Goal: Task Accomplishment & Management: Manage account settings

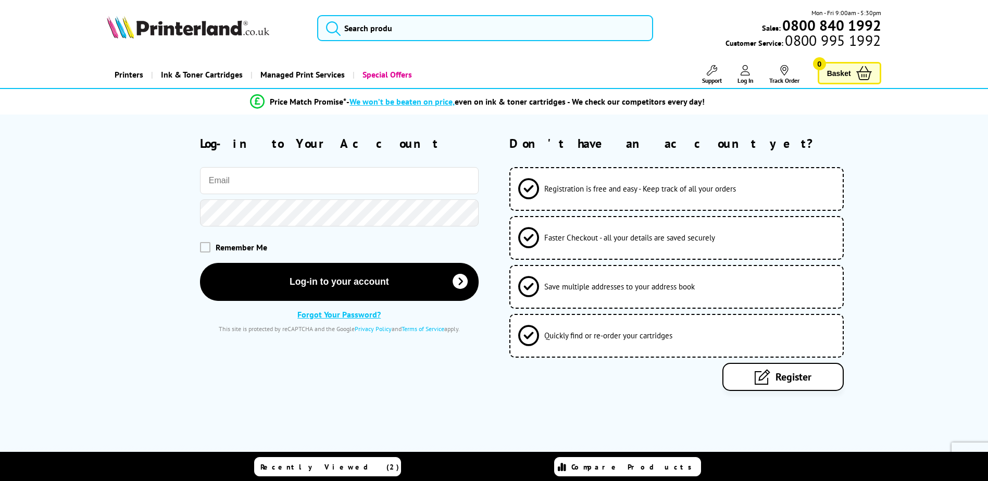
click at [267, 179] on input "email" at bounding box center [339, 180] width 279 height 27
type input "[EMAIL_ADDRESS][DOMAIN_NAME]"
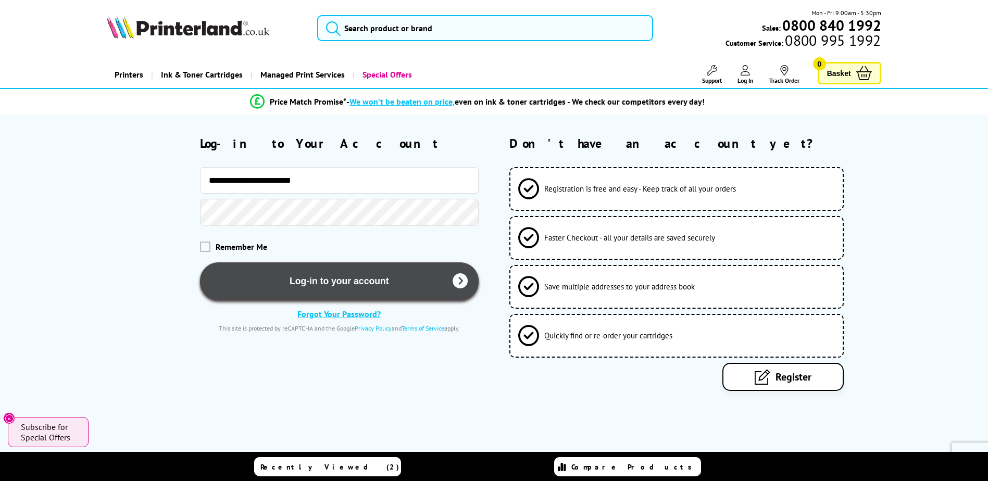
drag, startPoint x: 284, startPoint y: 275, endPoint x: 292, endPoint y: 273, distance: 8.0
click at [284, 275] on button "Log-in to your account" at bounding box center [339, 281] width 279 height 38
